Goal: Transaction & Acquisition: Purchase product/service

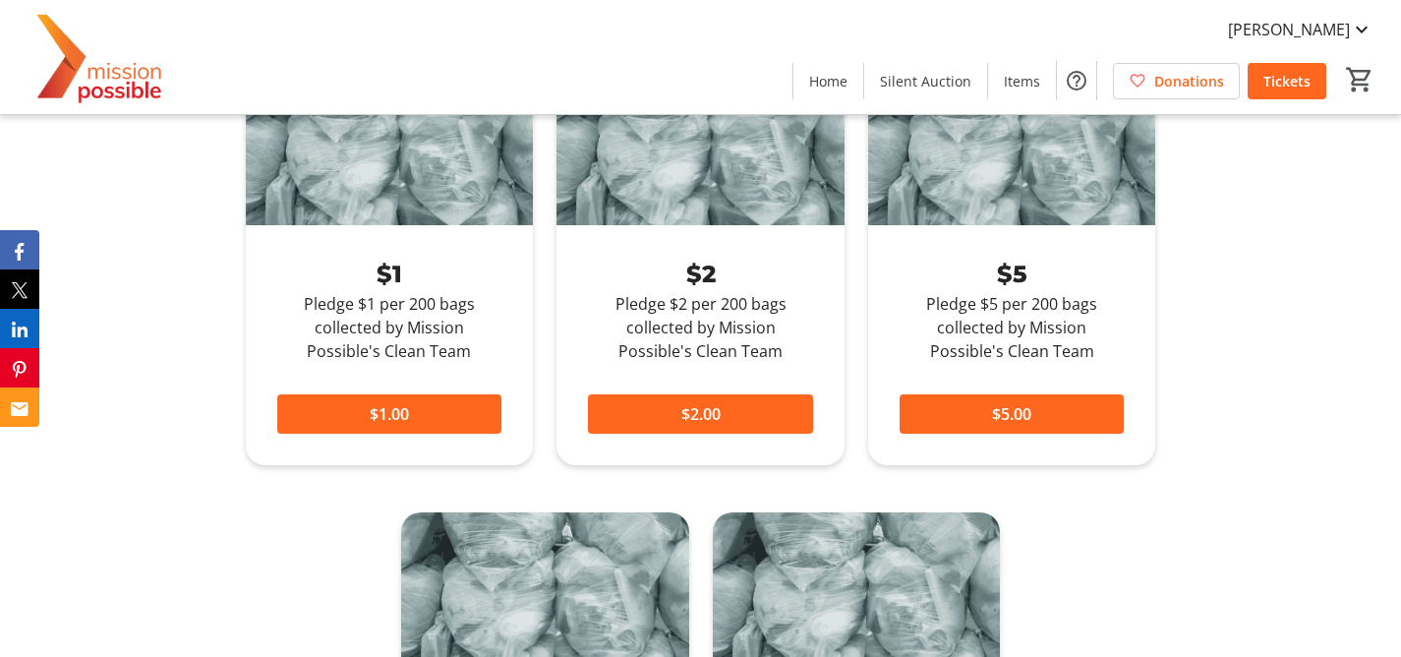
scroll to position [772, 0]
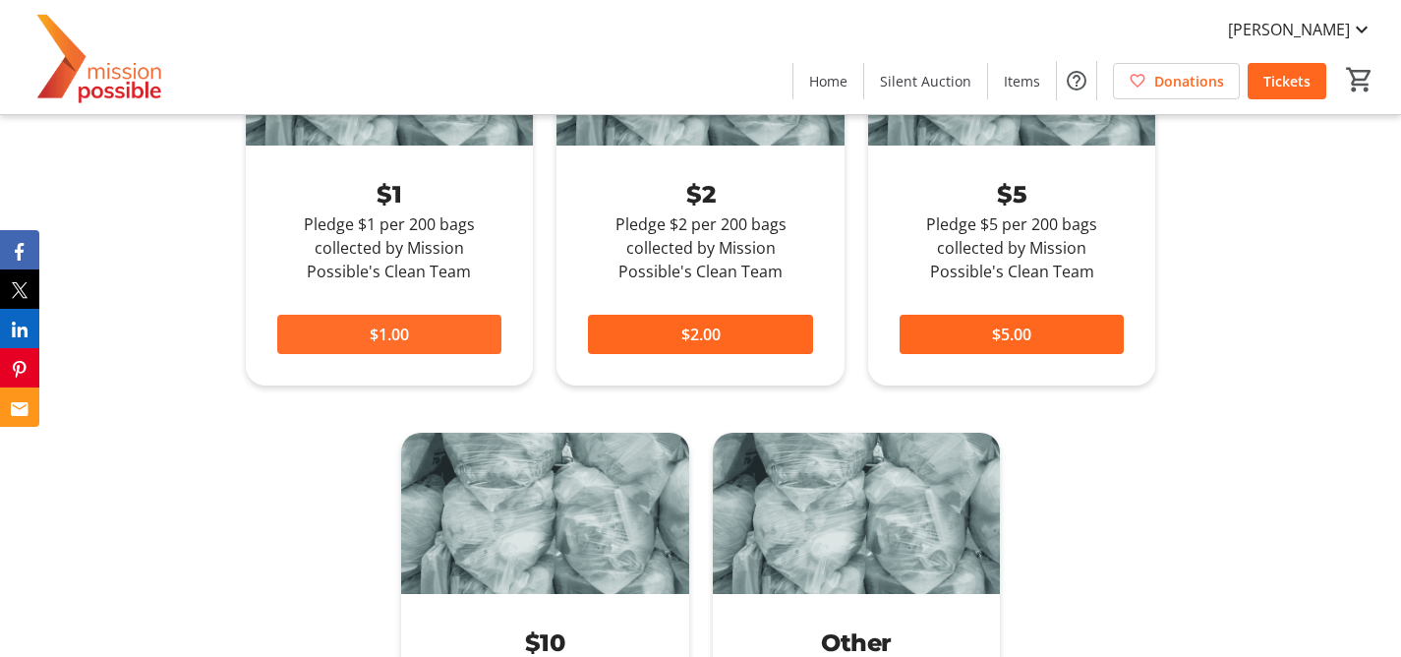
click at [476, 338] on span at bounding box center [389, 334] width 225 height 47
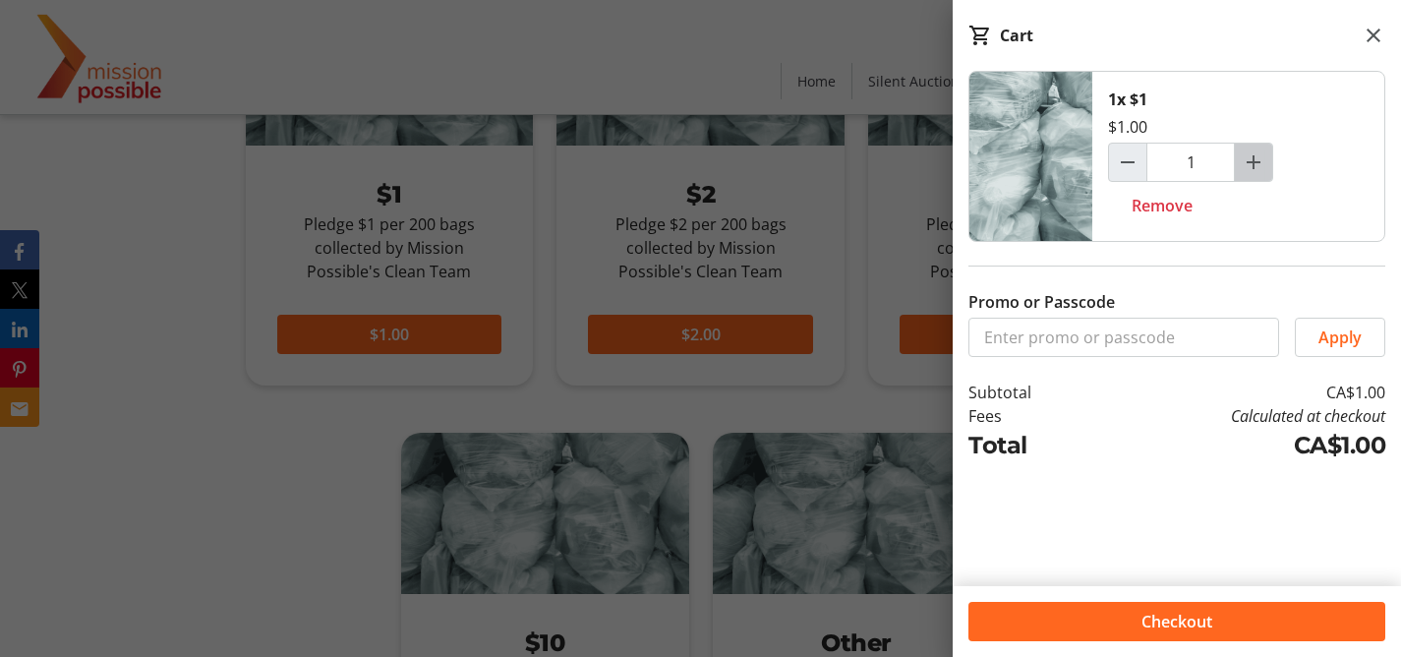
click at [1269, 163] on span "Increment by one" at bounding box center [1253, 162] width 37 height 37
click at [1268, 164] on span "Increment by one" at bounding box center [1253, 162] width 37 height 37
type input "5"
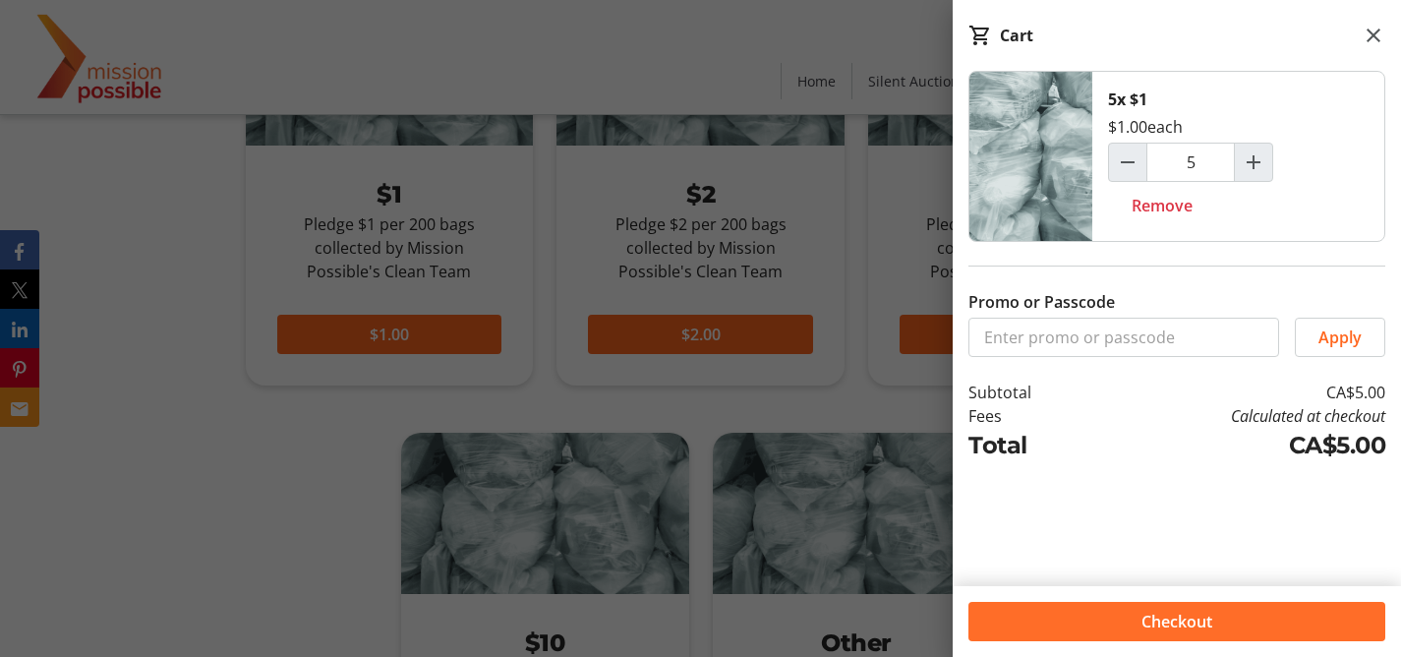
click at [1176, 627] on span "Checkout" at bounding box center [1177, 622] width 71 height 24
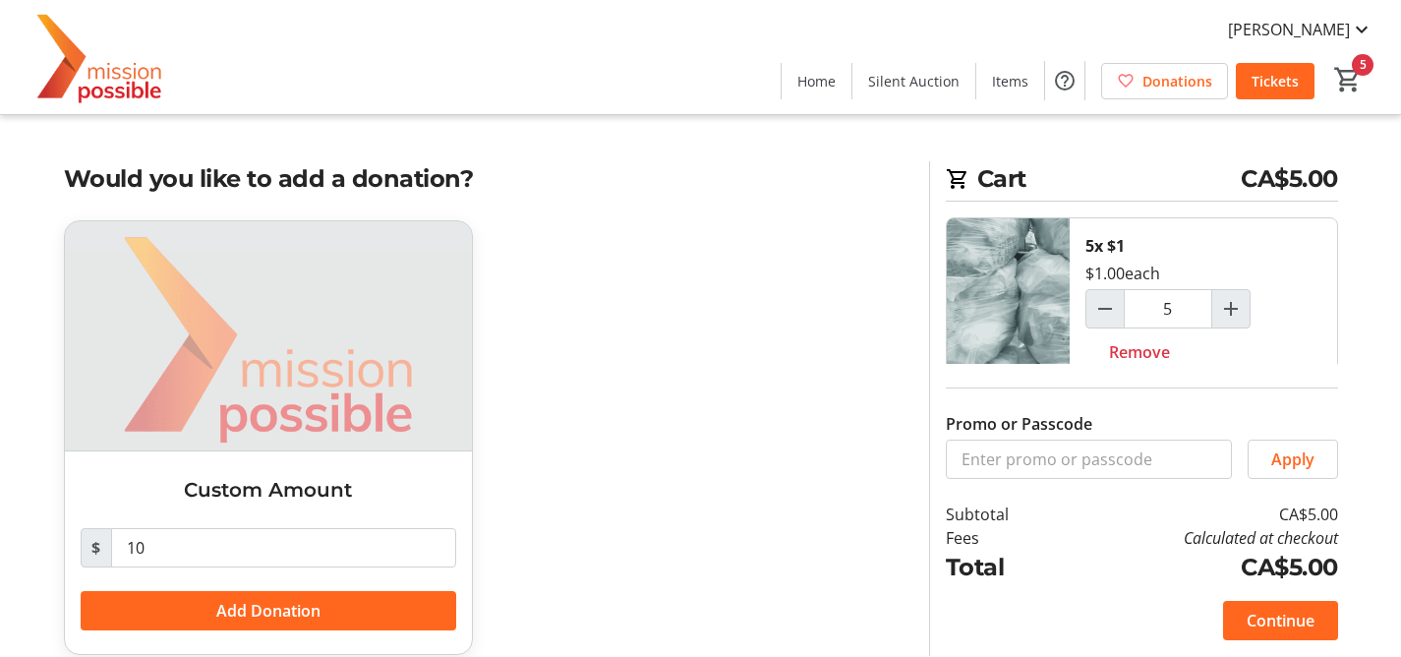
scroll to position [23, 0]
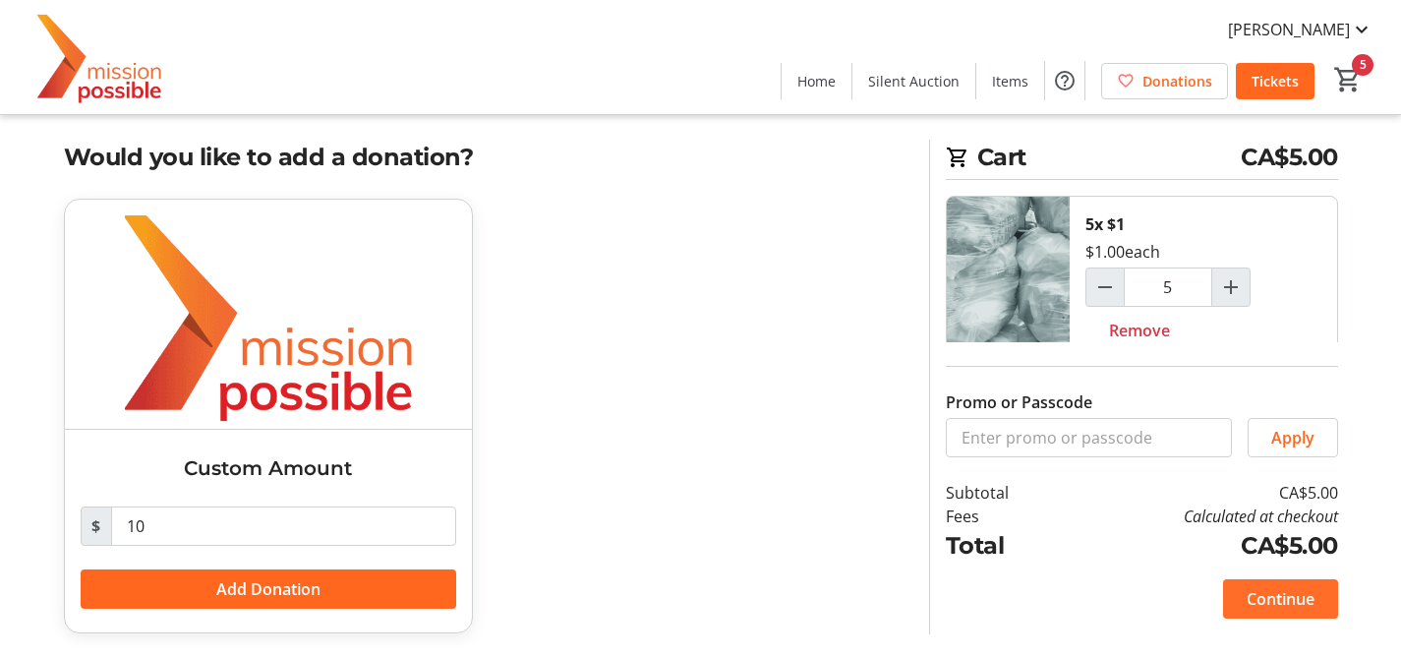
click at [1310, 603] on span "Continue" at bounding box center [1281, 599] width 68 height 24
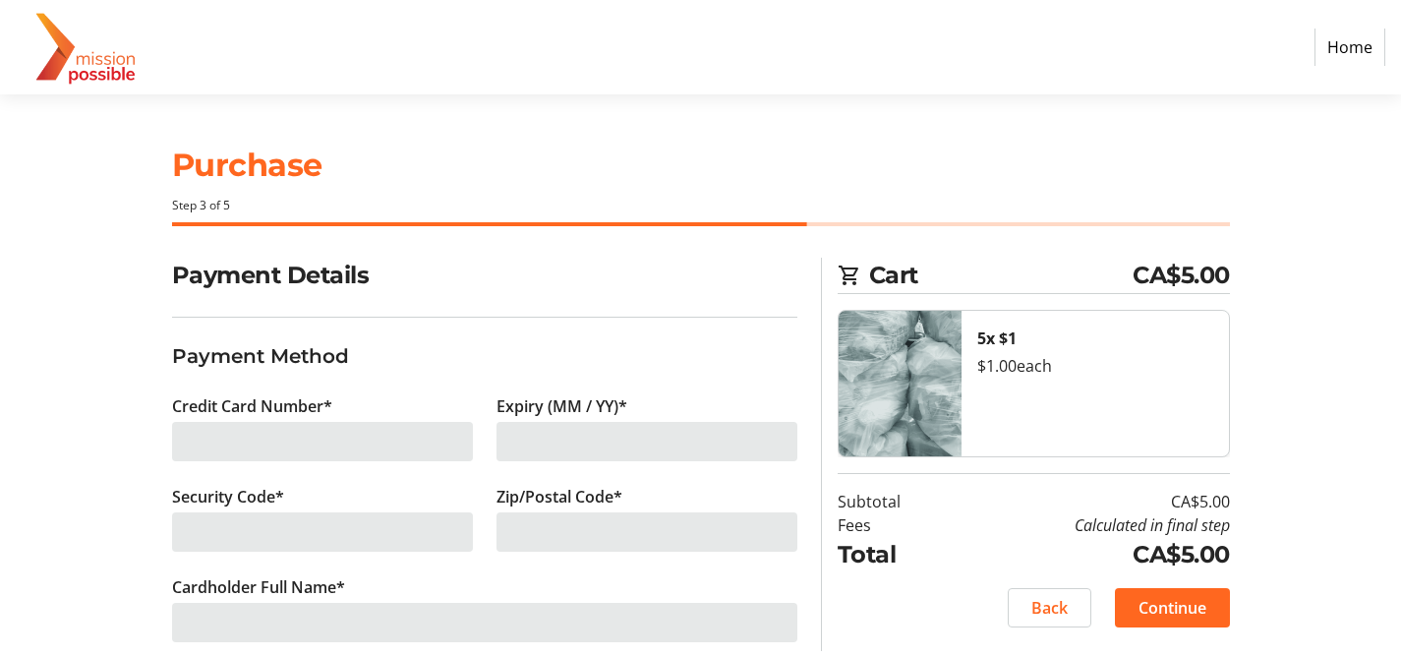
scroll to position [32, 0]
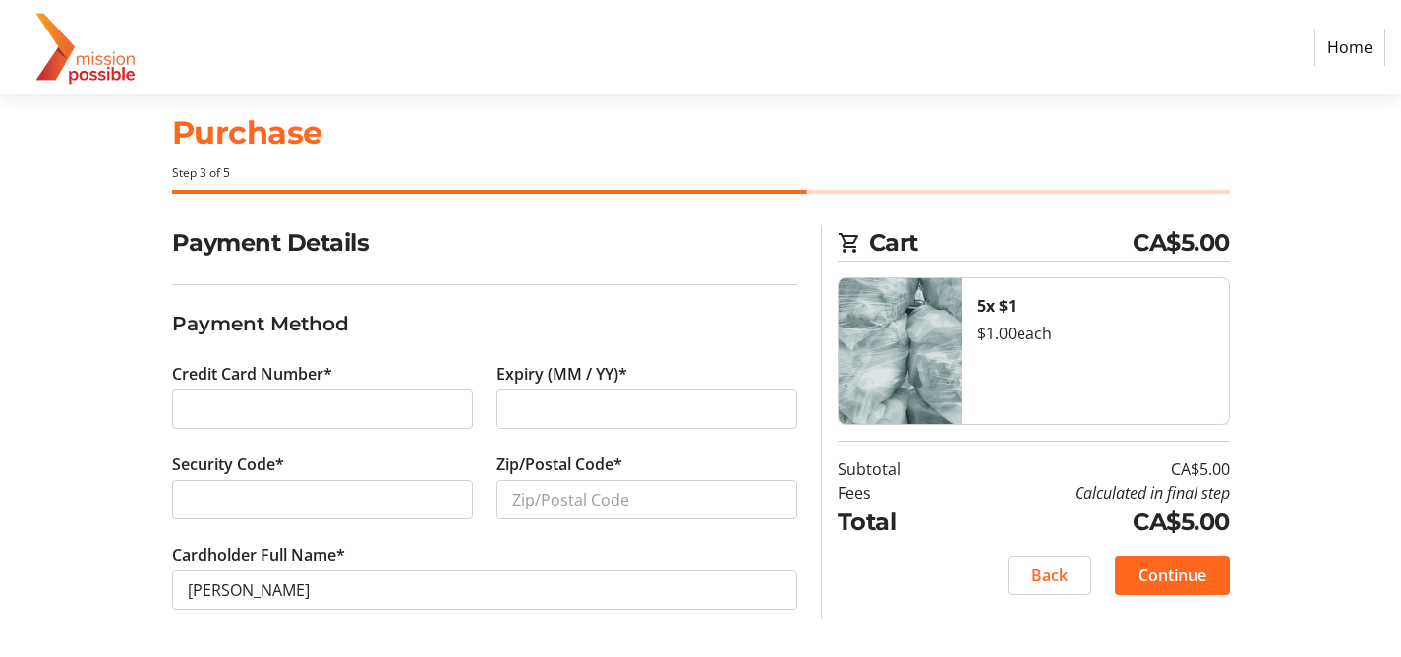
click at [320, 397] on iframe at bounding box center [322, 409] width 269 height 24
click at [1055, 578] on span "Back" at bounding box center [1049, 575] width 36 height 24
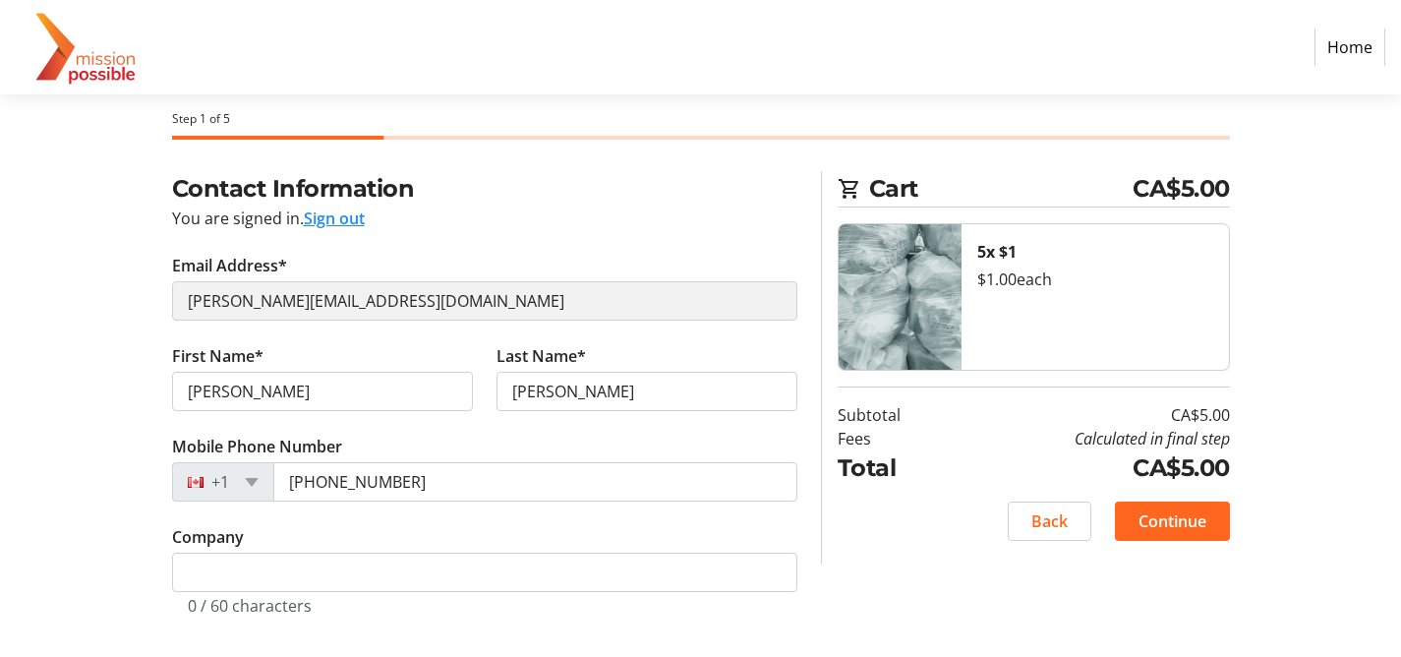
scroll to position [92, 0]
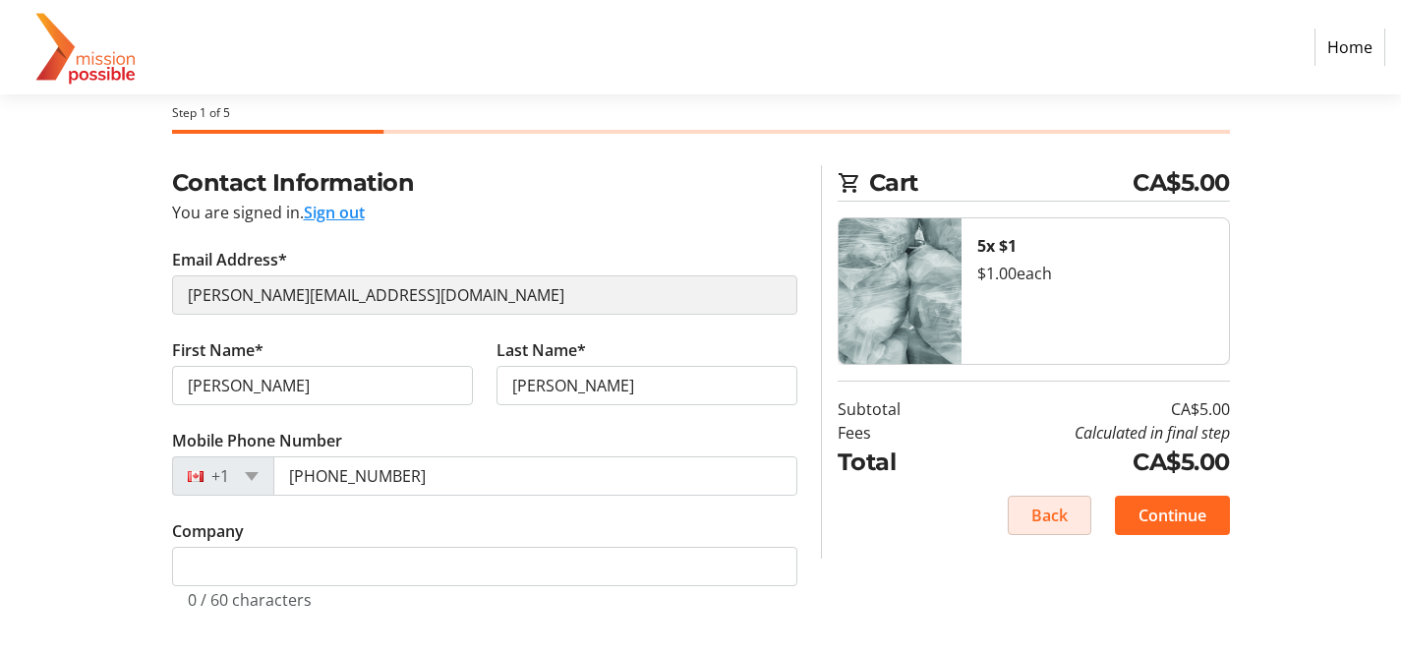
click at [1048, 503] on span "Back" at bounding box center [1049, 515] width 36 height 24
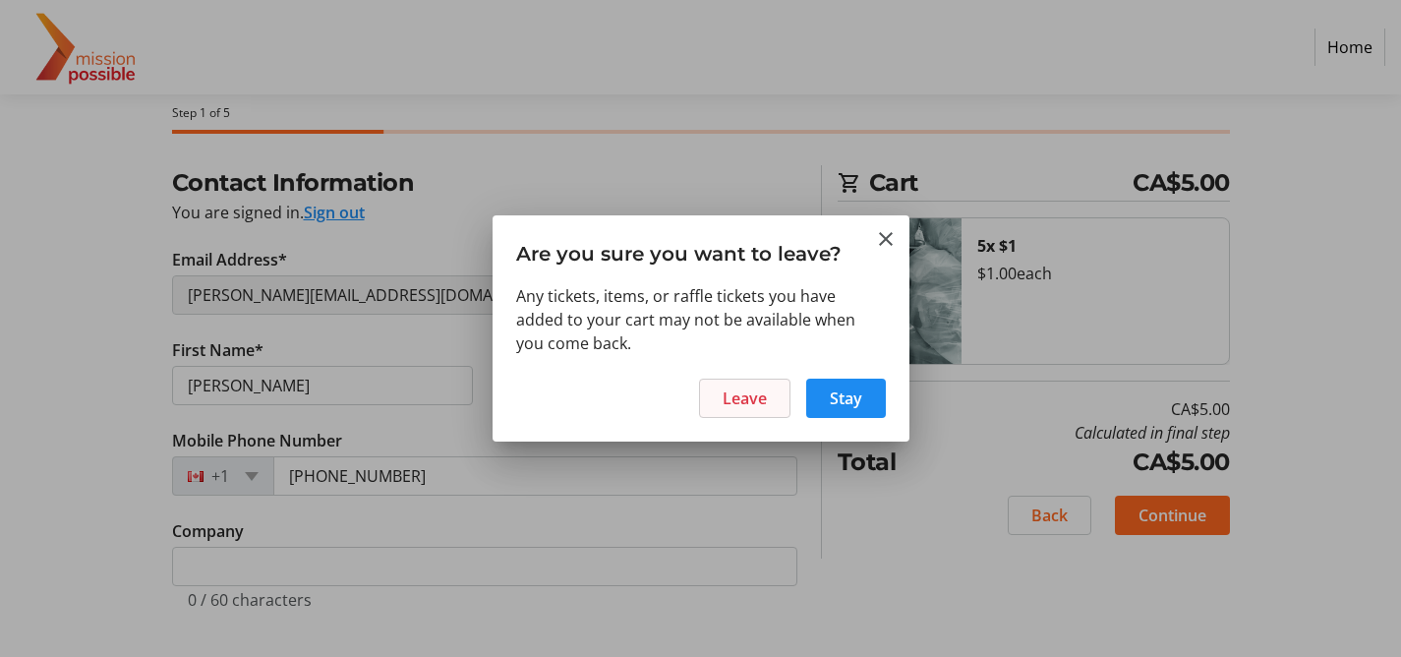
click at [763, 406] on span "Leave" at bounding box center [745, 398] width 44 height 24
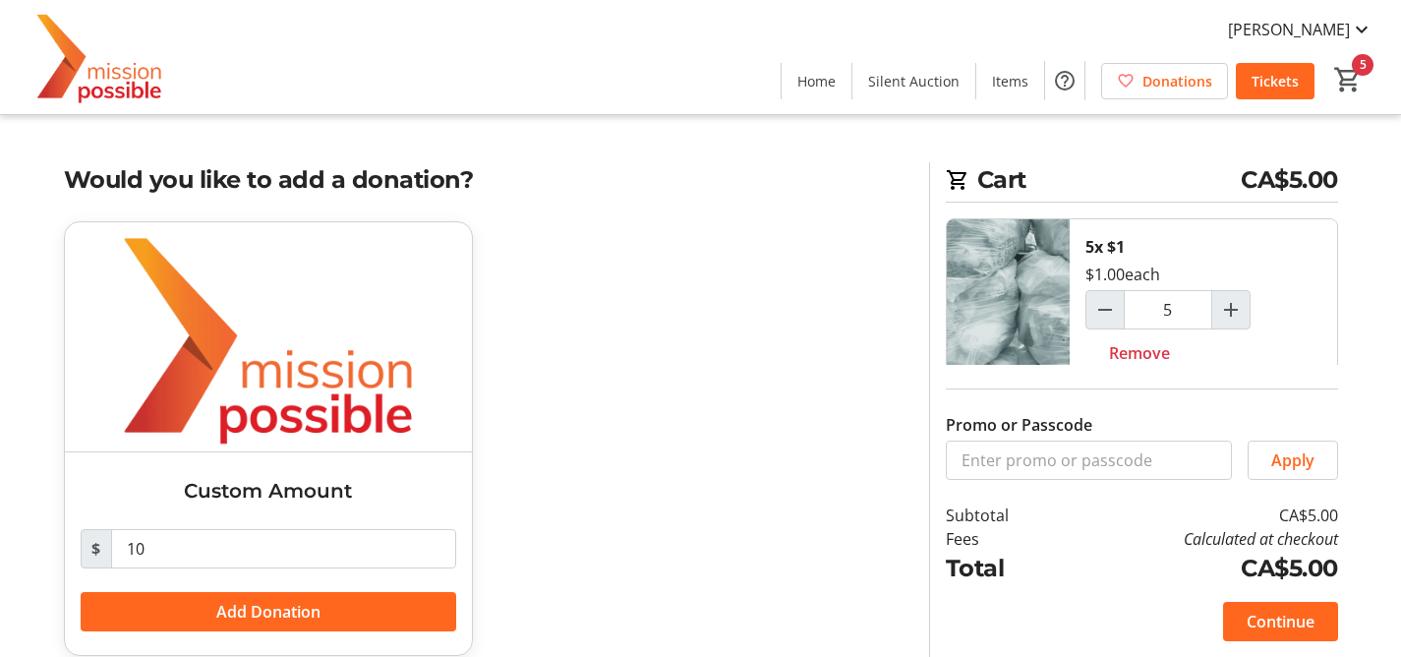
scroll to position [23, 0]
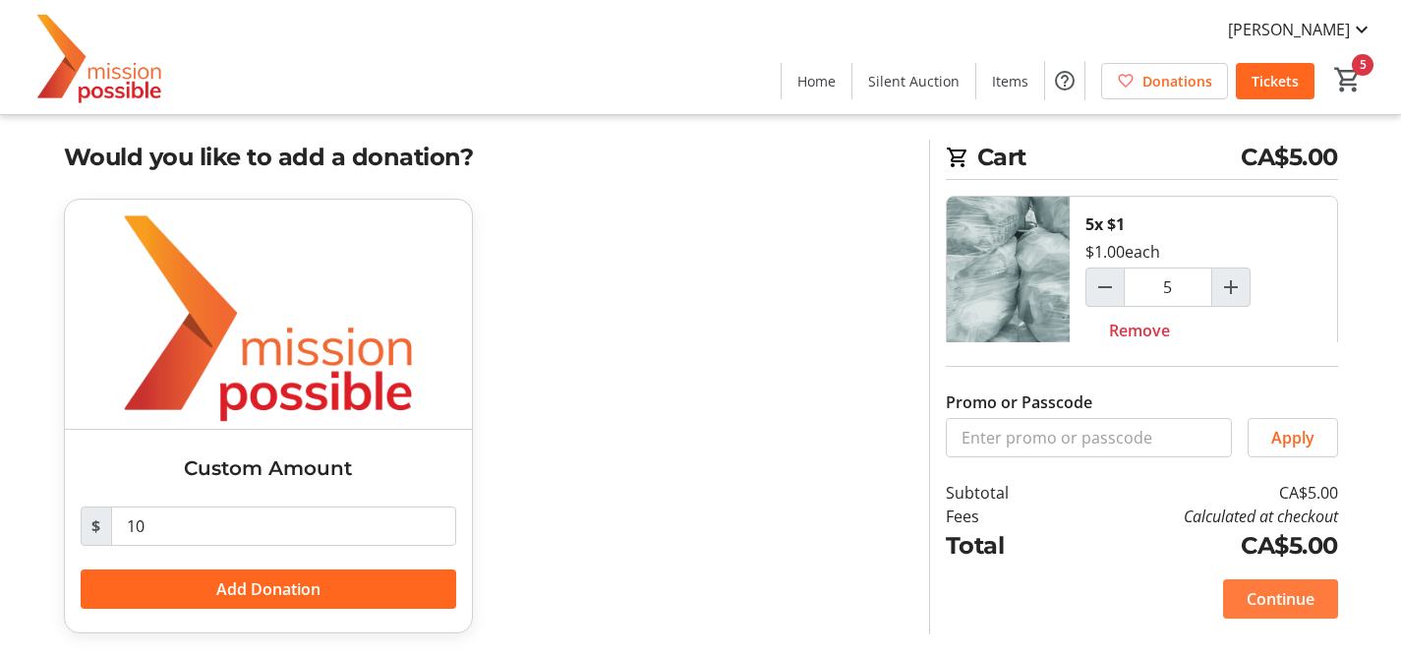
click at [1306, 598] on span "Continue" at bounding box center [1281, 599] width 68 height 24
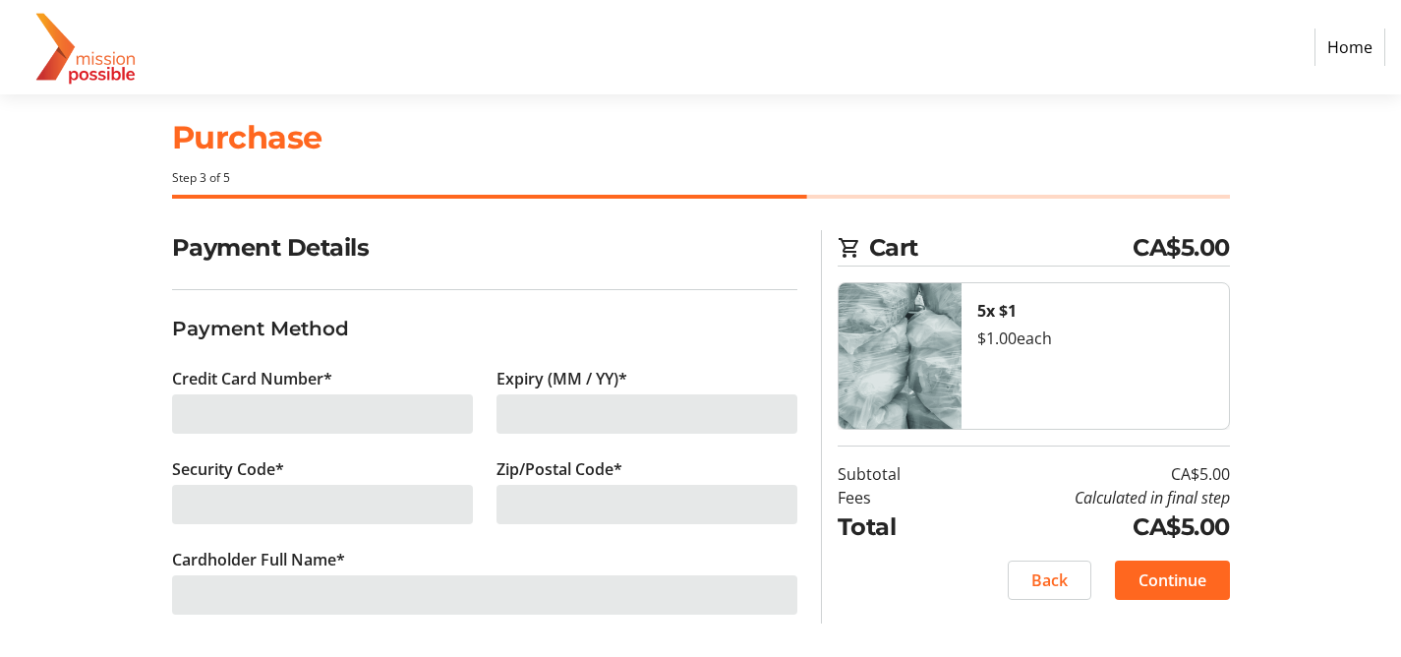
scroll to position [32, 0]
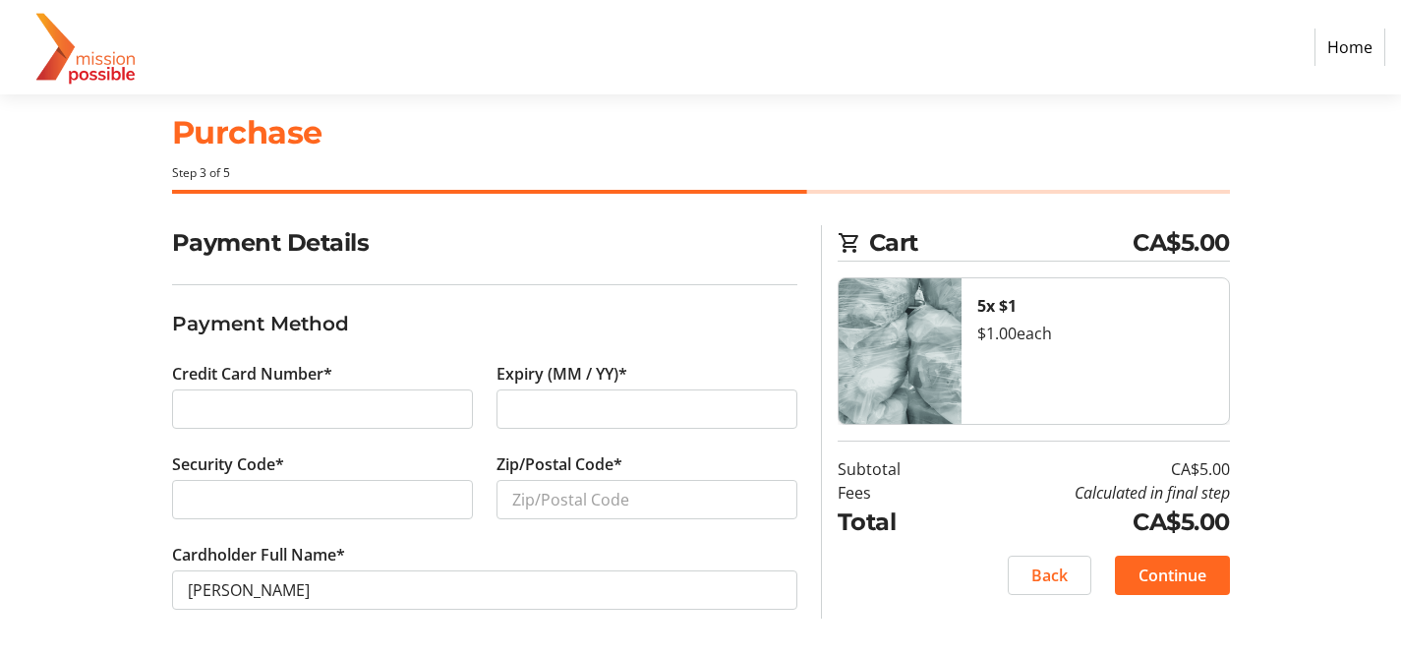
click at [67, 55] on img at bounding box center [86, 47] width 140 height 79
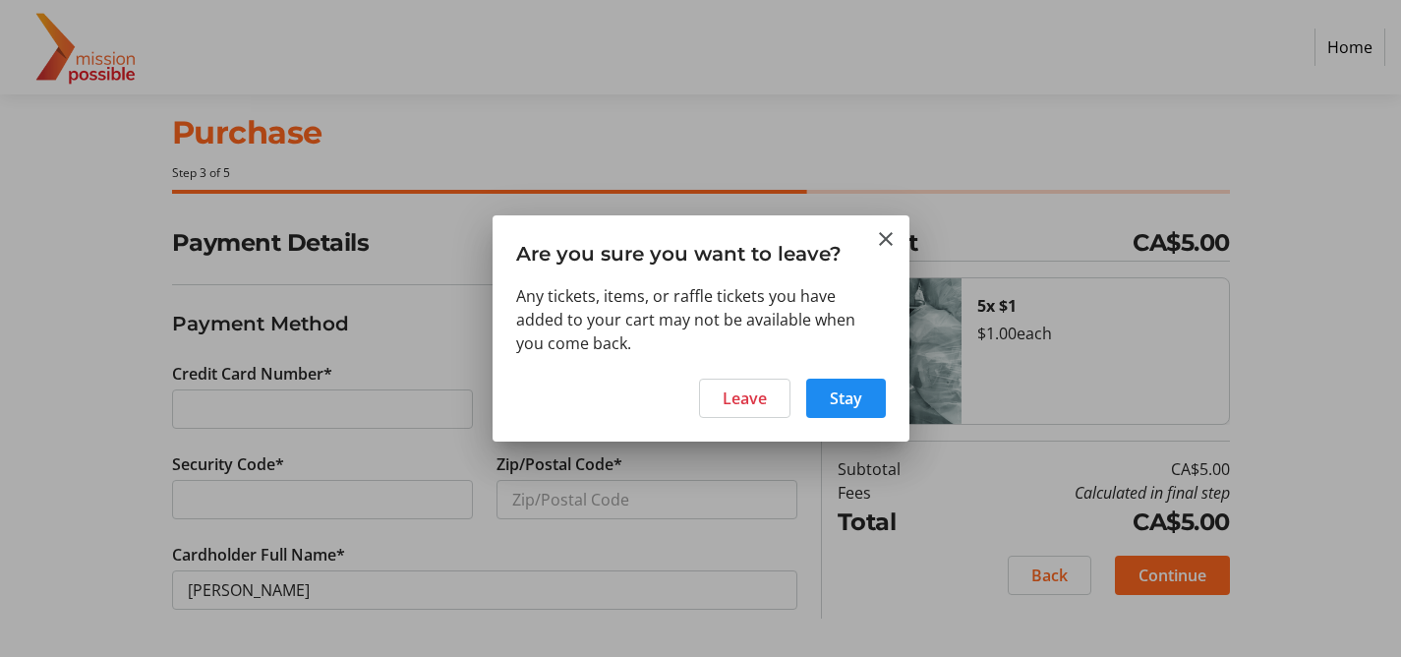
scroll to position [0, 0]
click at [750, 396] on span "Leave" at bounding box center [745, 398] width 44 height 24
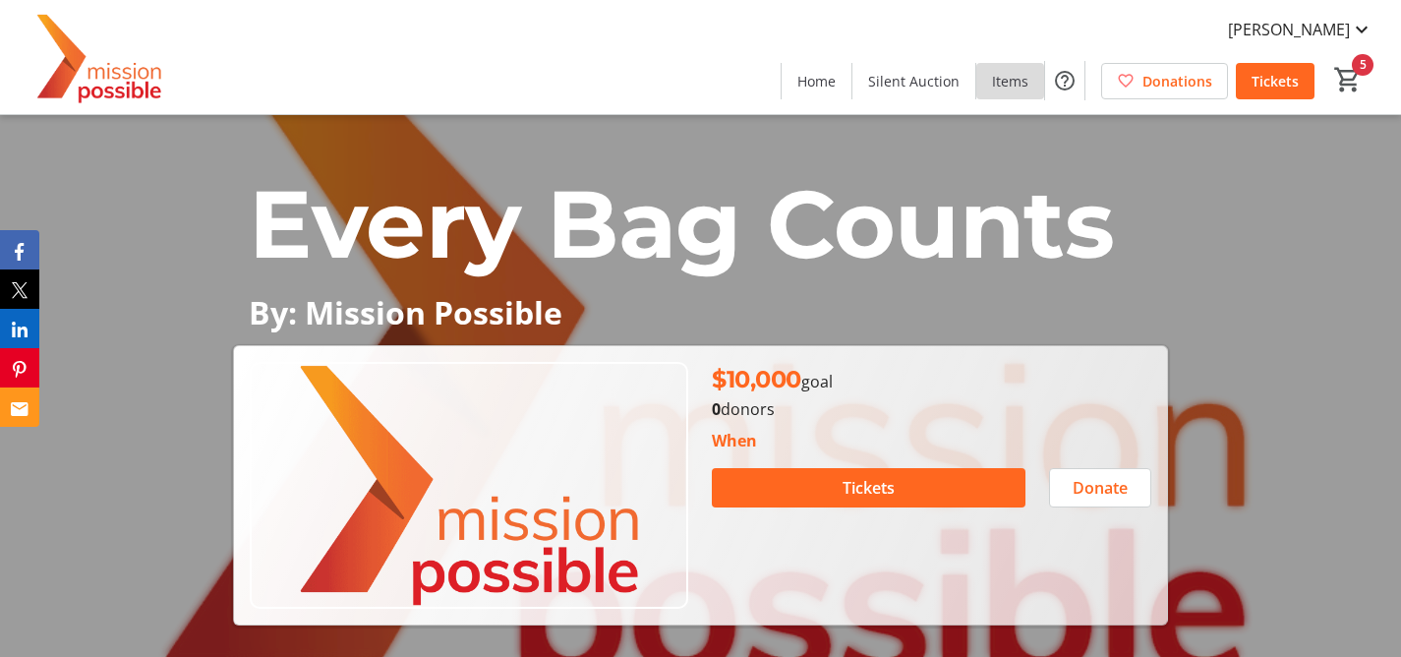
click at [1009, 75] on span "Items" at bounding box center [1010, 81] width 36 height 21
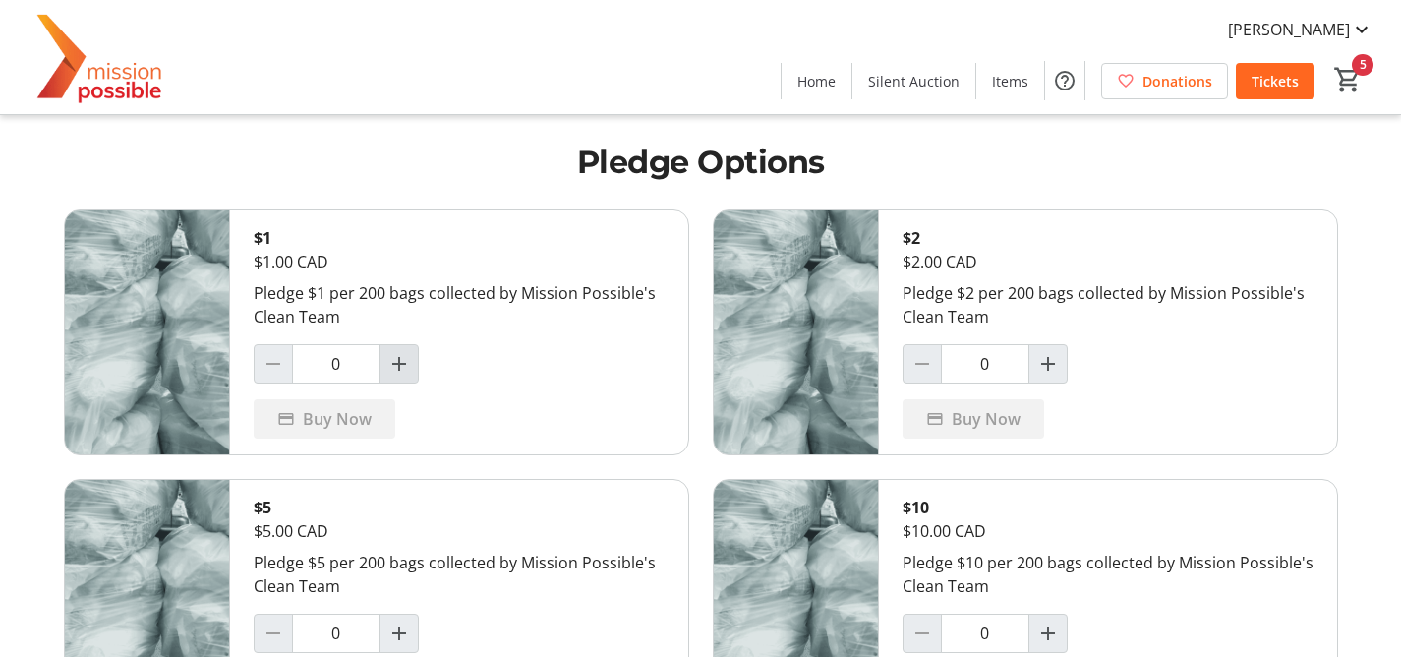
click at [399, 358] on mat-icon "Increment by one" at bounding box center [399, 364] width 24 height 24
click at [273, 366] on mat-icon "Decrement by one" at bounding box center [274, 364] width 24 height 24
type input "2"
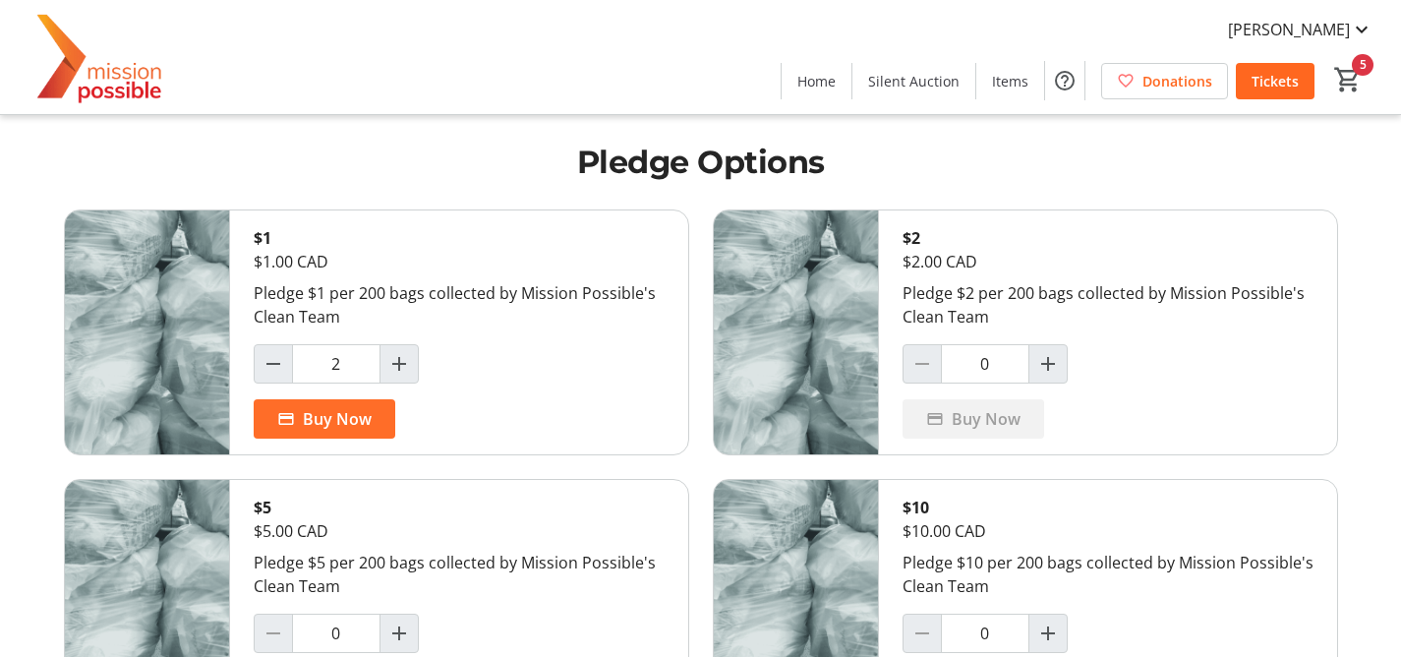
click at [317, 427] on span "Buy Now" at bounding box center [337, 419] width 69 height 24
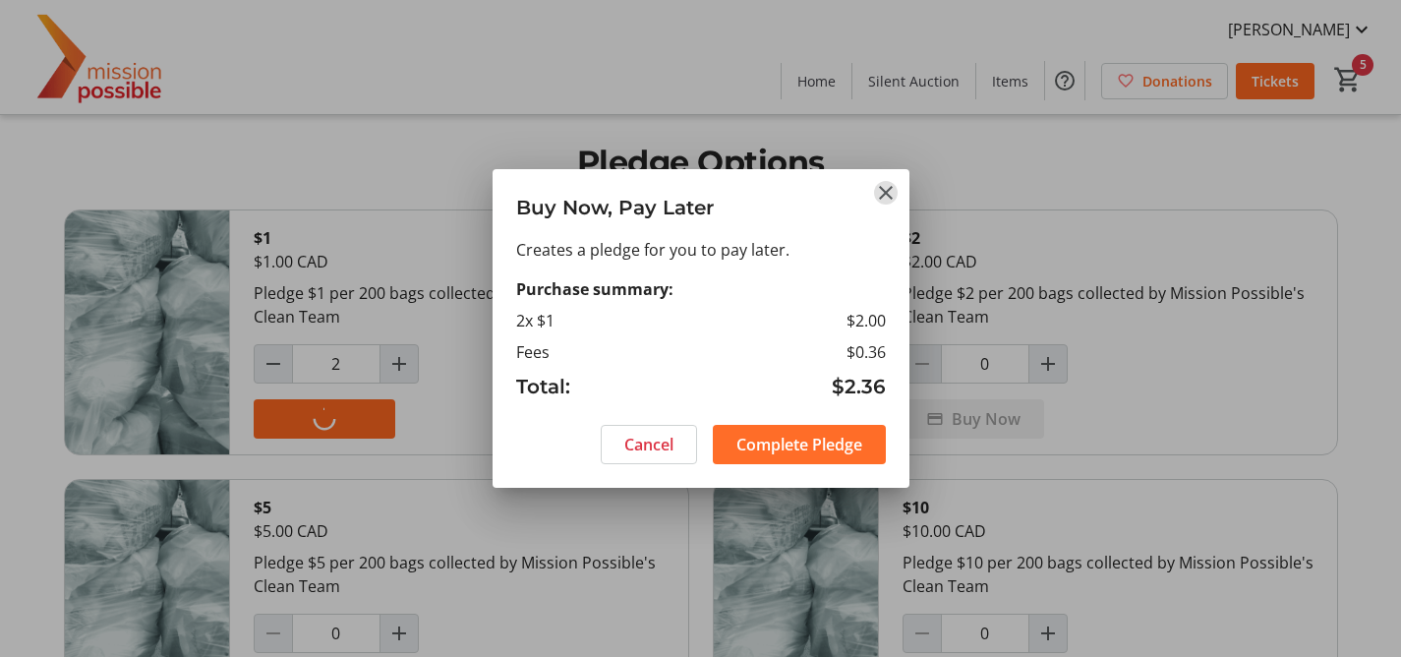
click at [842, 448] on span "Complete Pledge" at bounding box center [799, 445] width 126 height 24
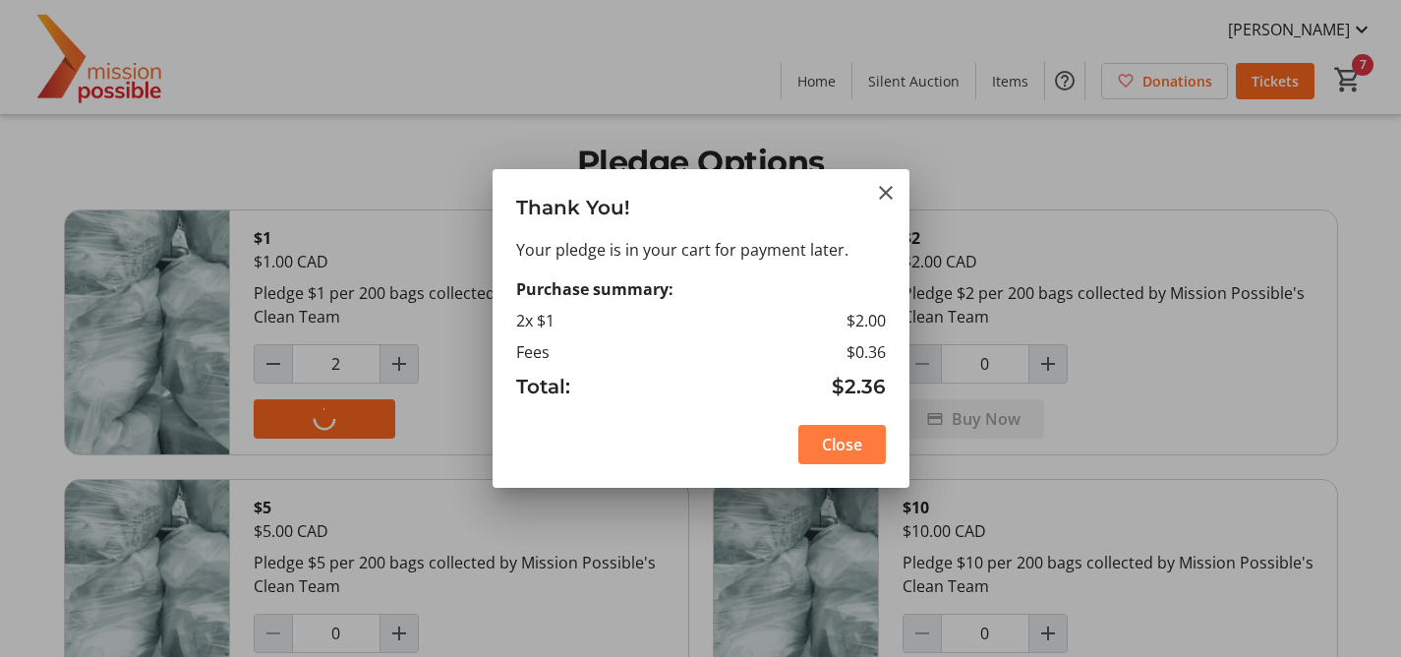
click at [840, 448] on span "Close" at bounding box center [842, 445] width 40 height 24
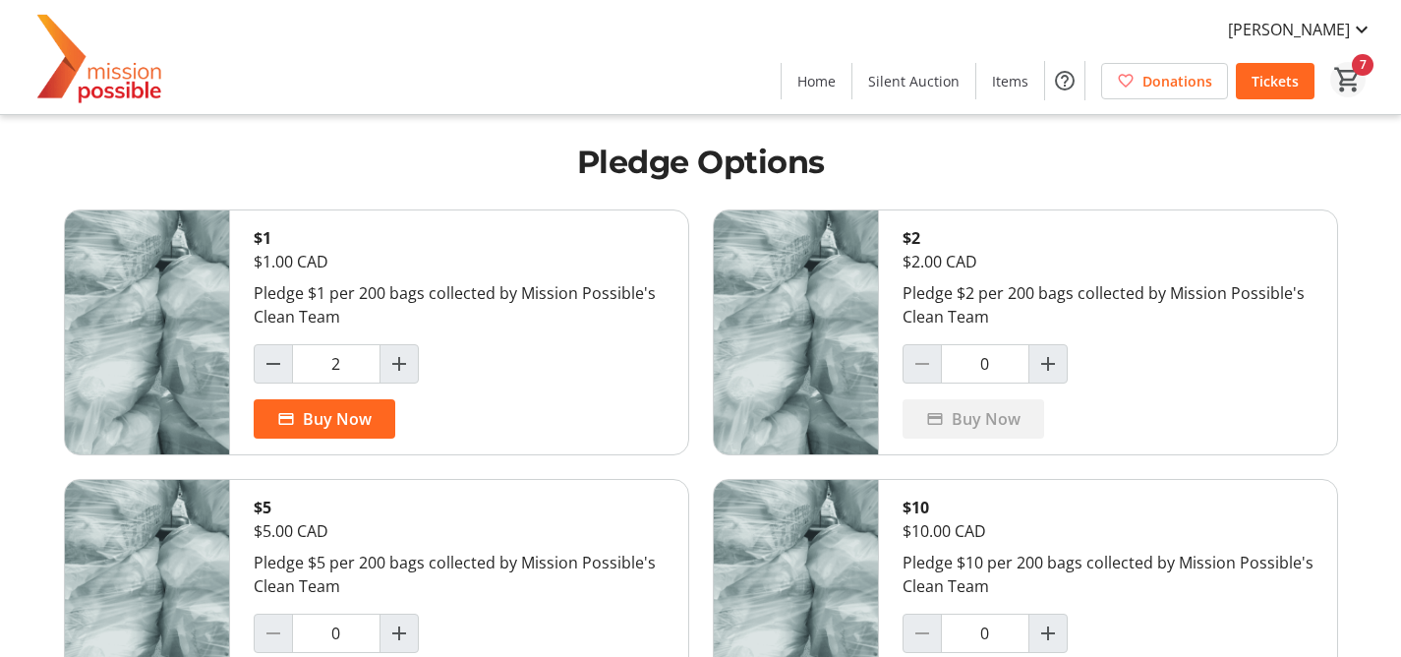
click at [1352, 81] on mat-icon "7" at bounding box center [1347, 79] width 29 height 29
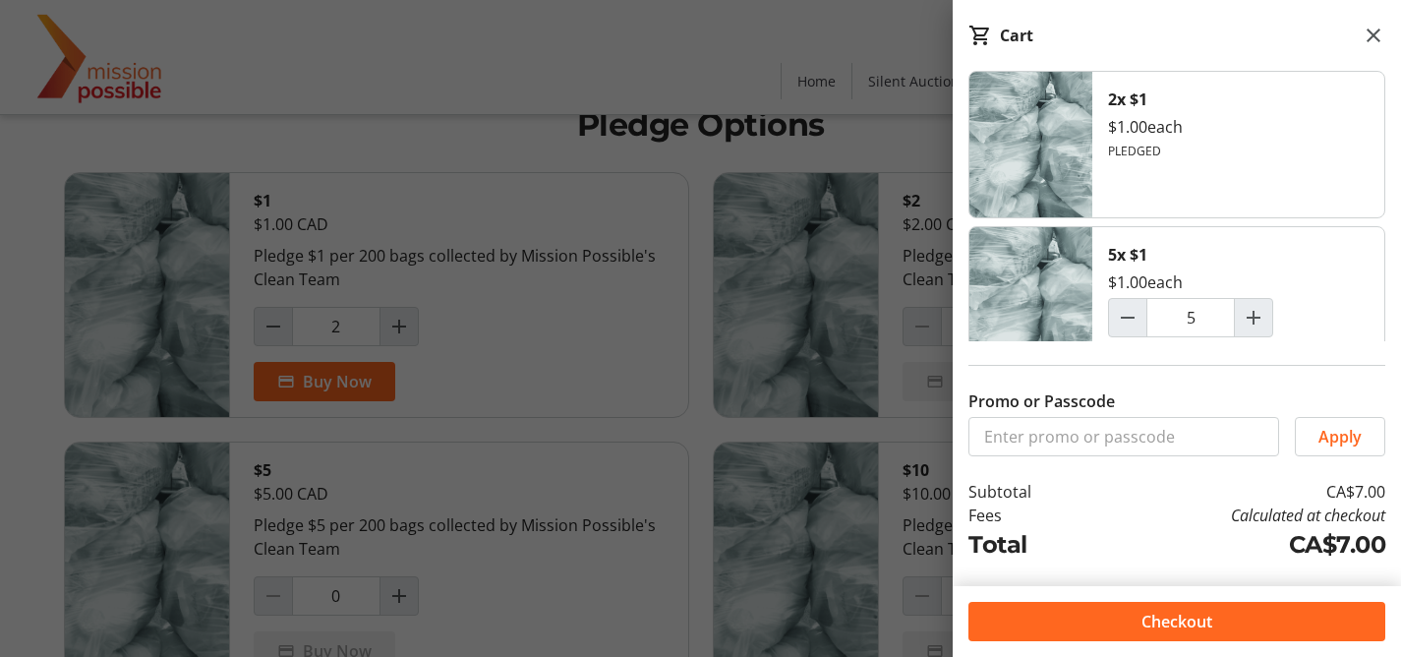
scroll to position [40, 0]
click at [480, 650] on div at bounding box center [700, 486] width 1401 height 1053
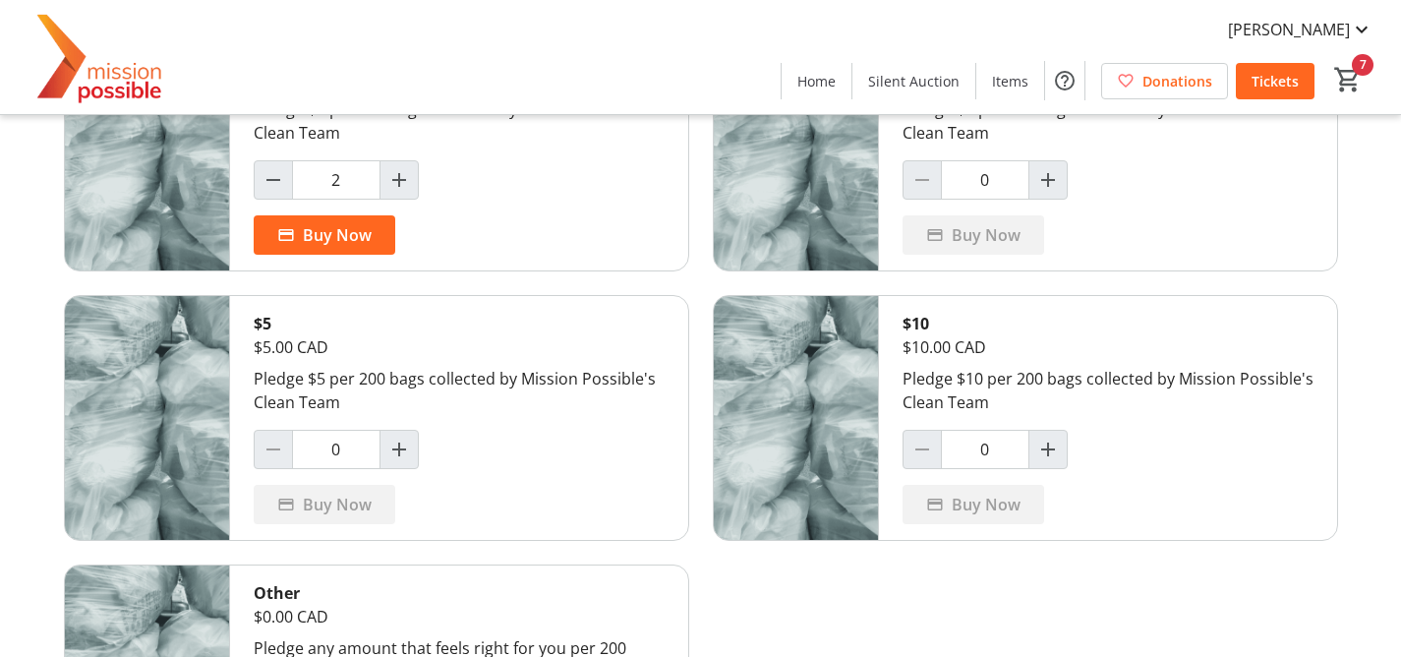
scroll to position [0, 0]
